Goal: Transaction & Acquisition: Book appointment/travel/reservation

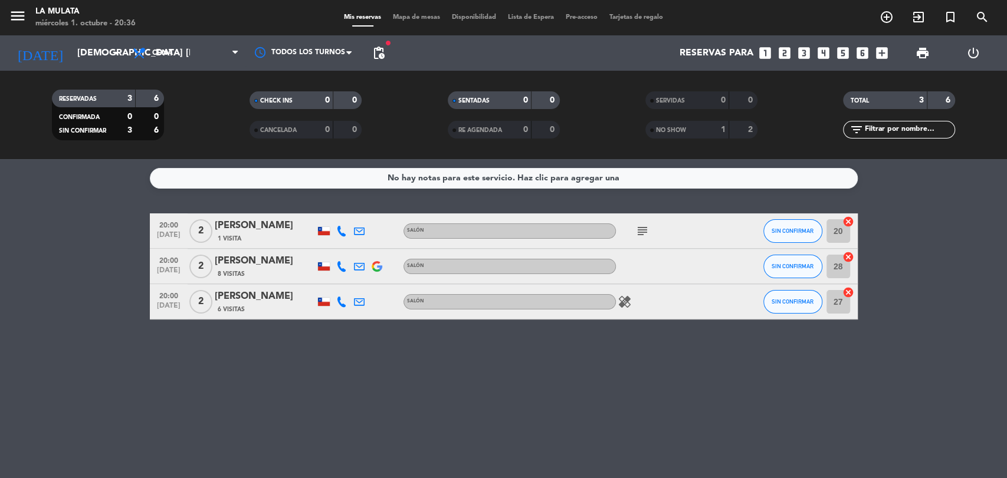
click at [802, 49] on icon "looks_3" at bounding box center [803, 52] width 15 height 15
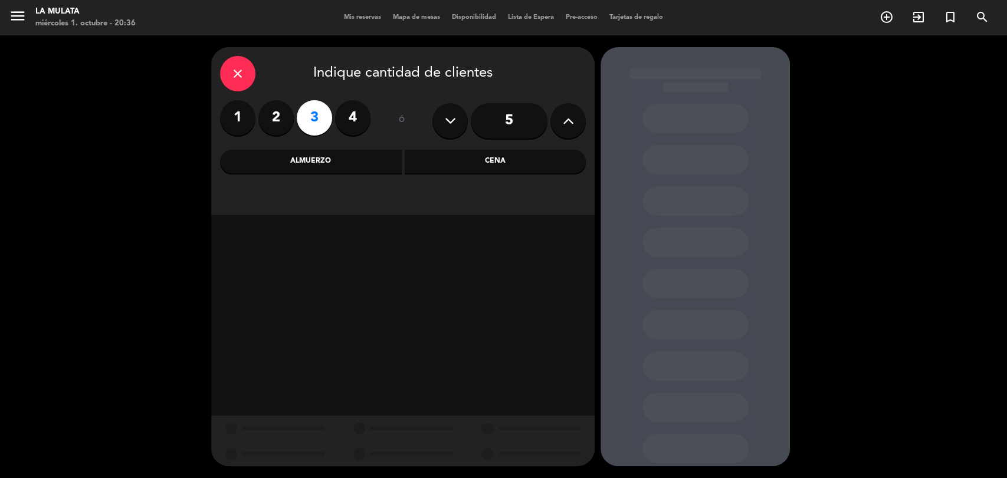
click at [493, 166] on div "Cena" at bounding box center [496, 162] width 182 height 24
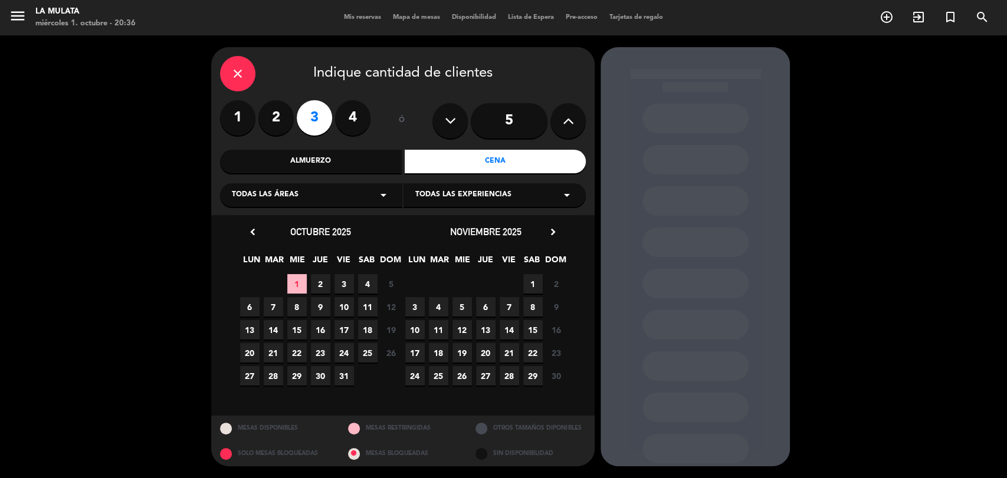
click at [320, 283] on span "2" at bounding box center [320, 283] width 19 height 19
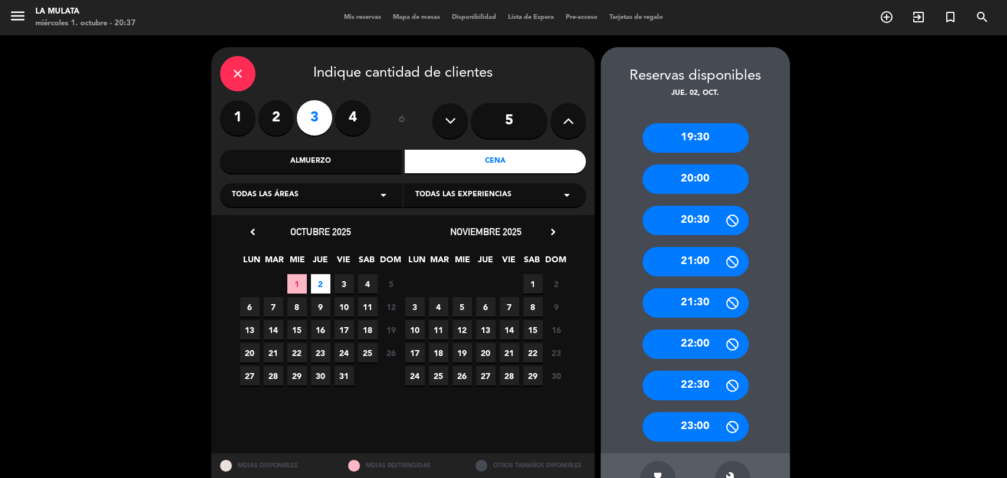
click at [694, 133] on div "19:30" at bounding box center [695, 137] width 106 height 29
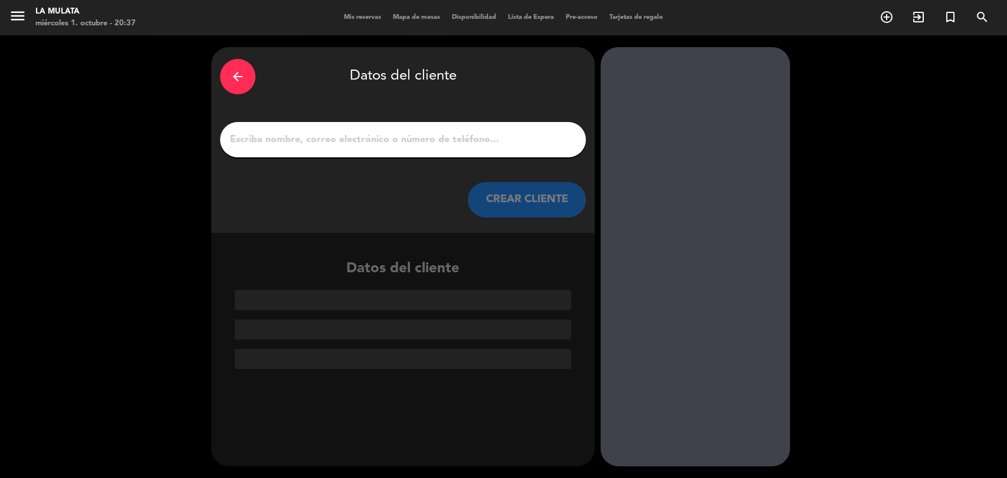
click at [397, 147] on input "1" at bounding box center [403, 140] width 348 height 17
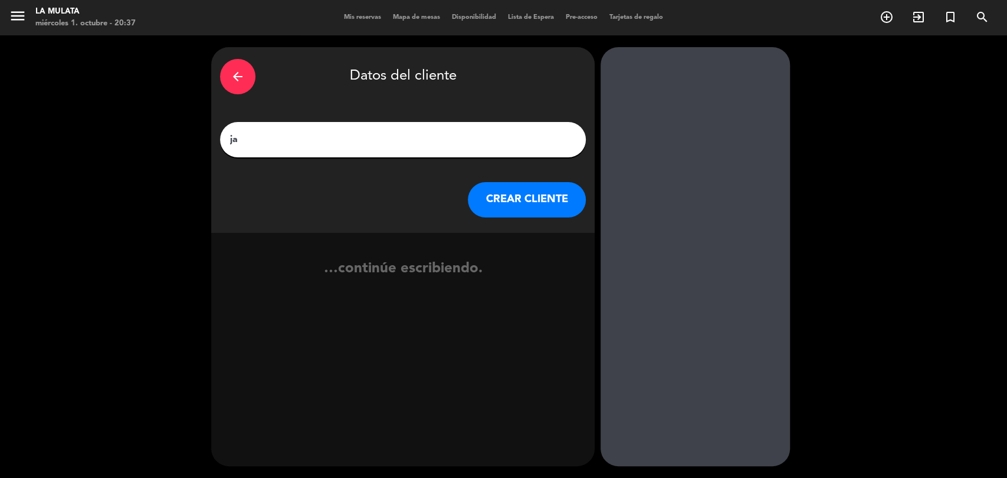
type input "j"
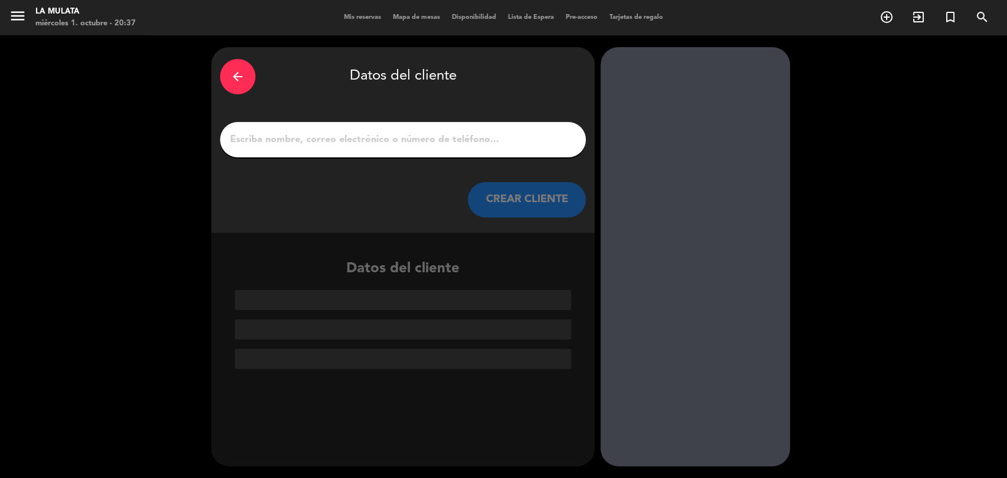
type input "j"
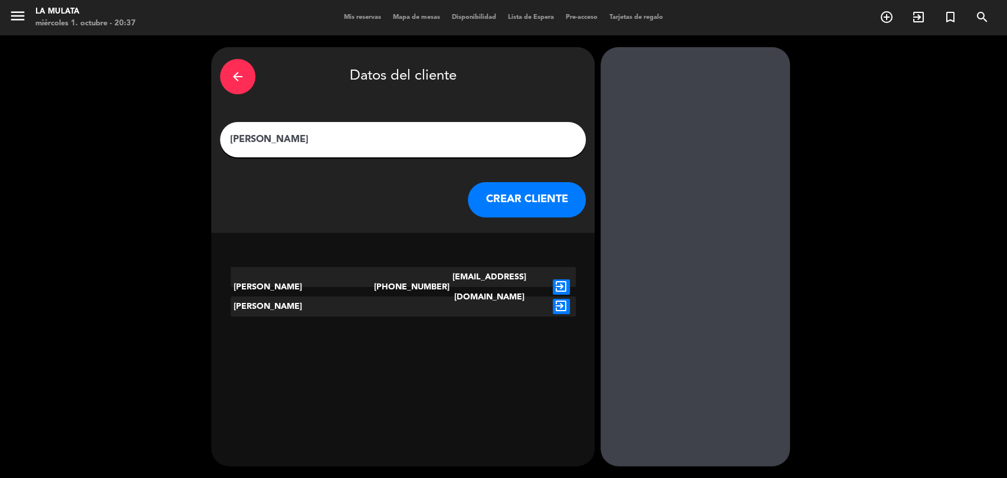
type input "[PERSON_NAME]"
click at [500, 196] on button "CREAR CLIENTE" at bounding box center [527, 199] width 118 height 35
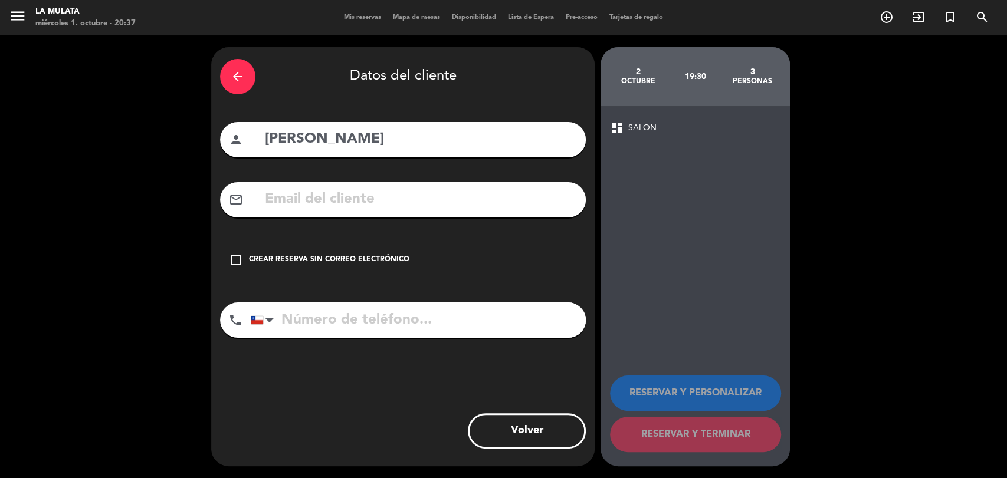
click at [236, 260] on icon "check_box_outline_blank" at bounding box center [236, 260] width 14 height 14
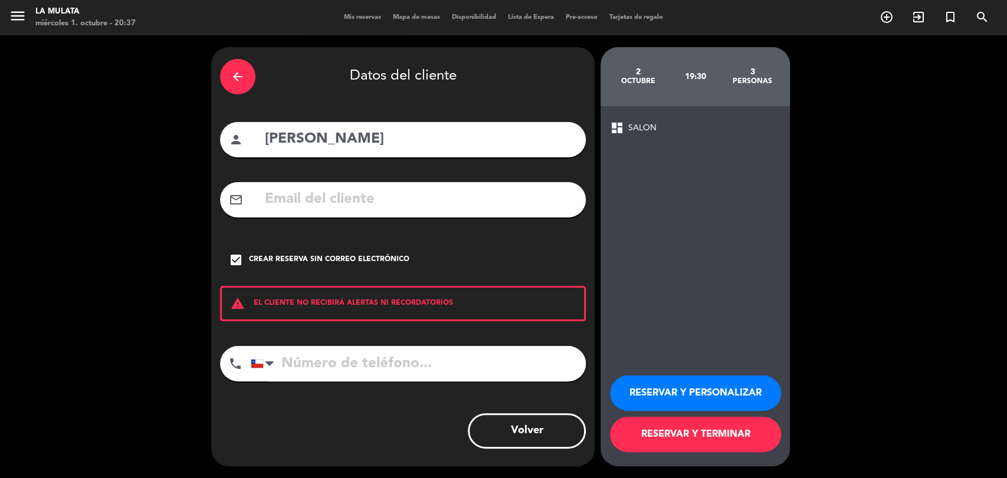
click at [660, 399] on button "RESERVAR Y PERSONALIZAR" at bounding box center [695, 393] width 171 height 35
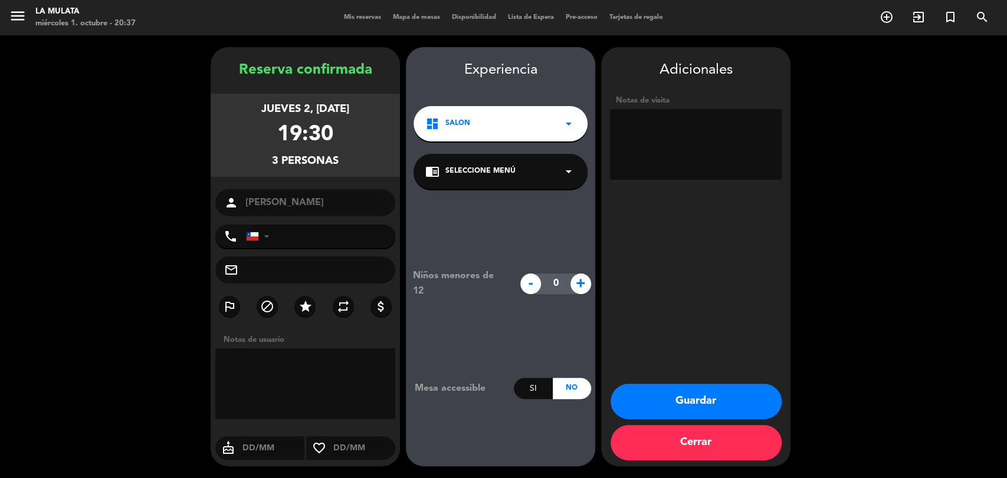
click at [683, 133] on textarea at bounding box center [696, 144] width 172 height 71
type textarea "[PERSON_NAME] AL MAR"
click at [698, 409] on button "Guardar" at bounding box center [695, 401] width 171 height 35
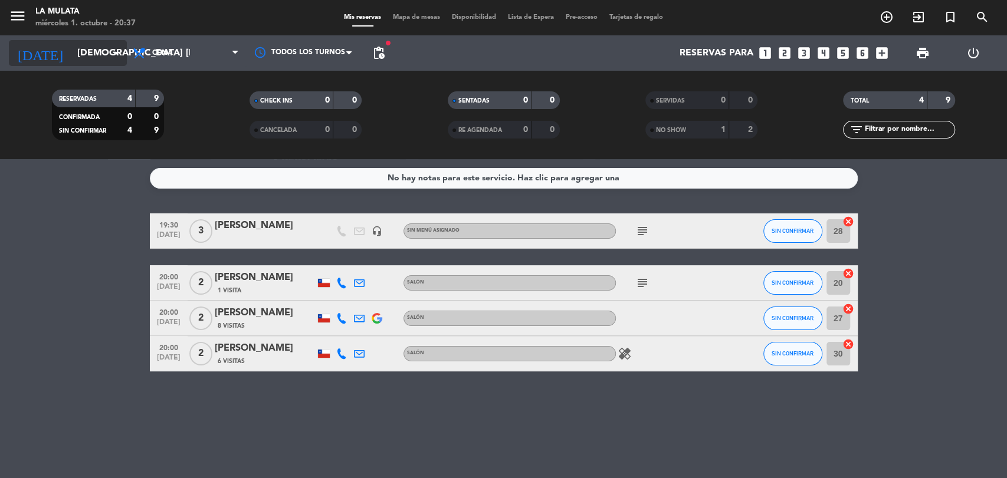
click at [102, 48] on input "[DEMOGRAPHIC_DATA] [DATE]" at bounding box center [133, 53] width 124 height 23
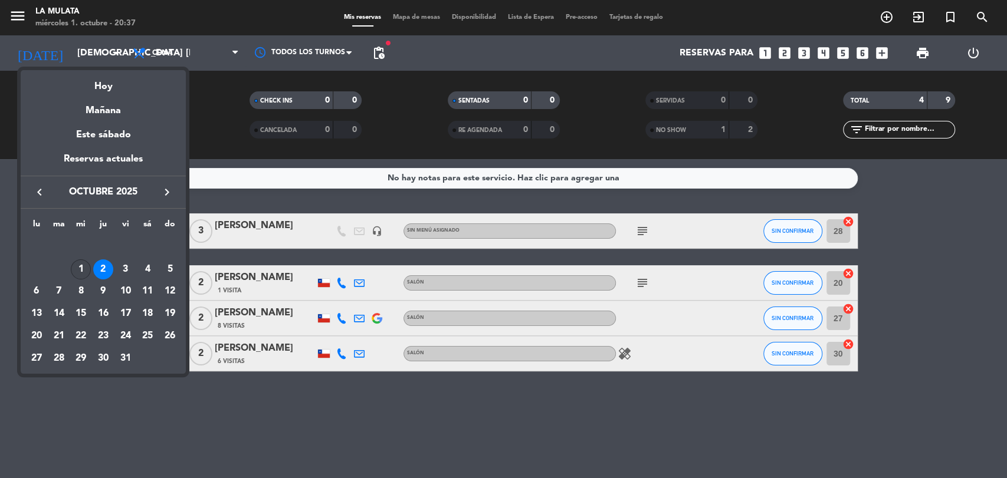
click at [74, 263] on div "1" at bounding box center [81, 270] width 20 height 20
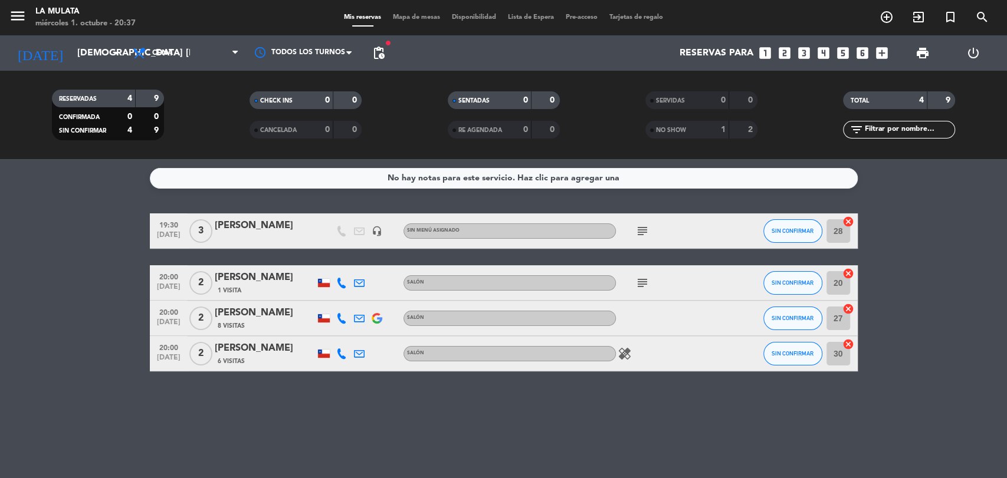
type input "mié. [DATE]"
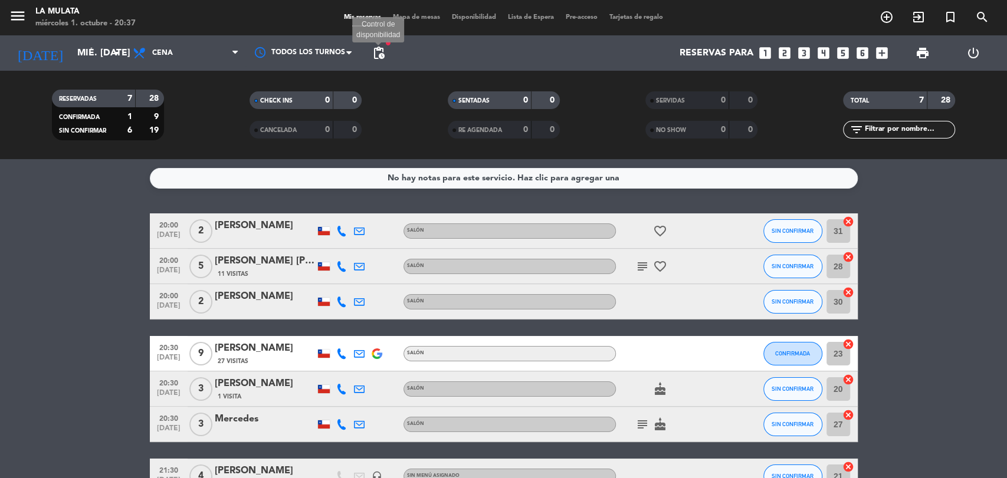
click at [377, 54] on span "pending_actions" at bounding box center [379, 53] width 14 height 14
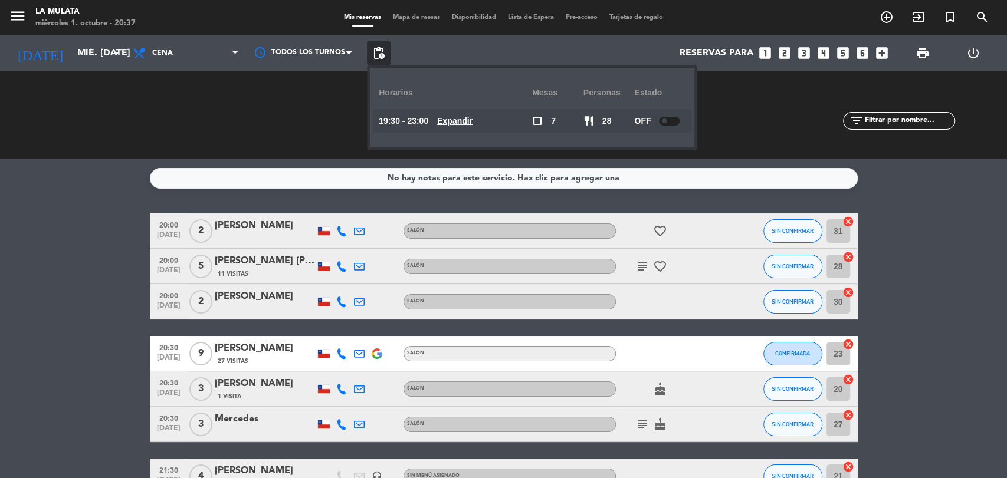
click at [94, 357] on bookings-row "20:00 [DATE] 2 [PERSON_NAME] Salón favorite_border SIN CONFIRMAR 31 cancel 20:0…" at bounding box center [503, 354] width 1007 height 281
